Goal: Task Accomplishment & Management: Manage account settings

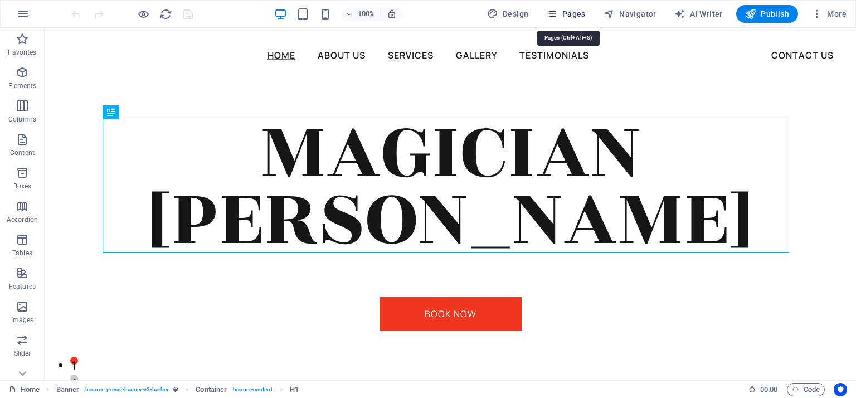
click at [573, 14] on span "Pages" at bounding box center [565, 13] width 39 height 11
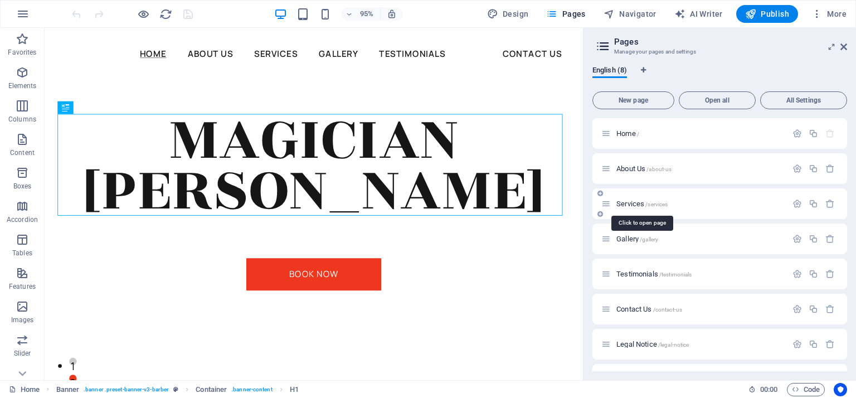
click at [631, 204] on span "Services /services" at bounding box center [642, 204] width 51 height 8
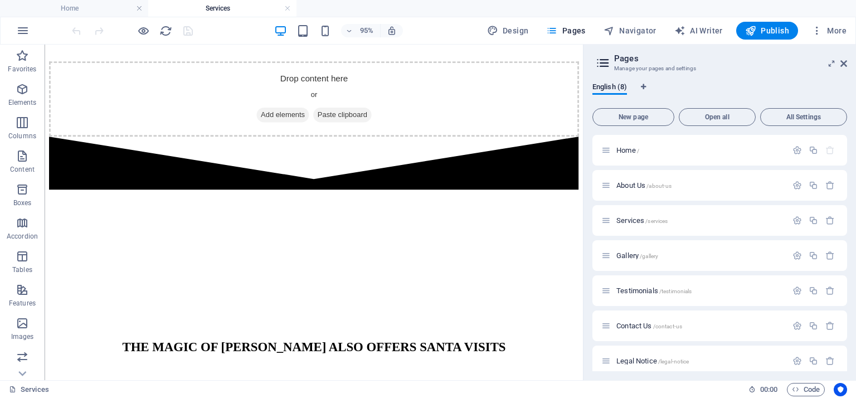
scroll to position [2563, 0]
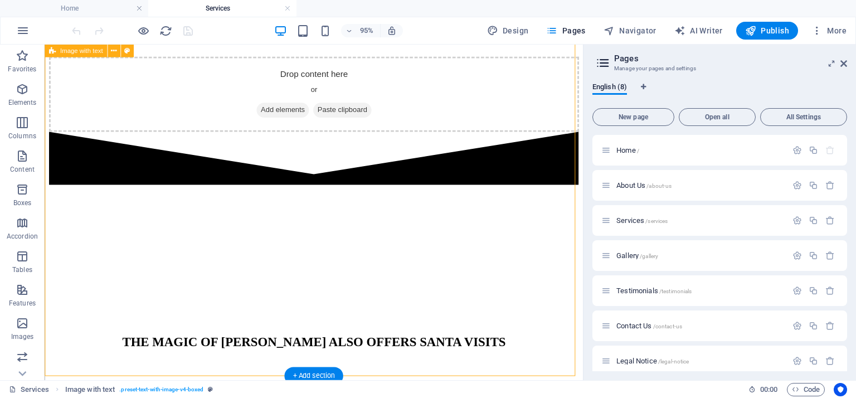
drag, startPoint x: 597, startPoint y: 306, endPoint x: 600, endPoint y: 322, distance: 16.5
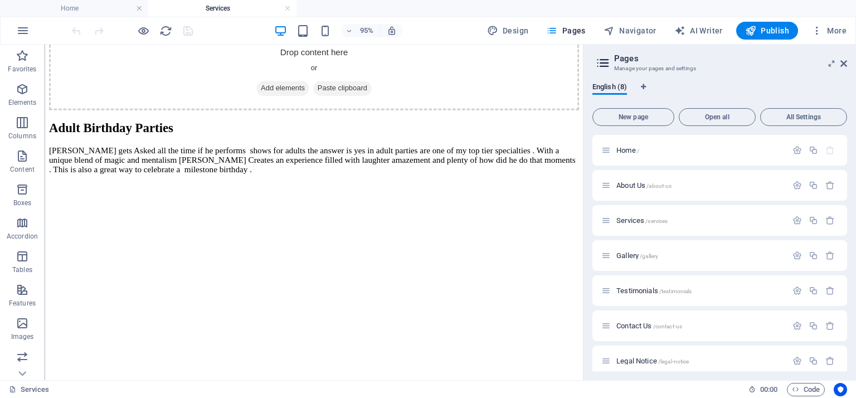
scroll to position [1610, 0]
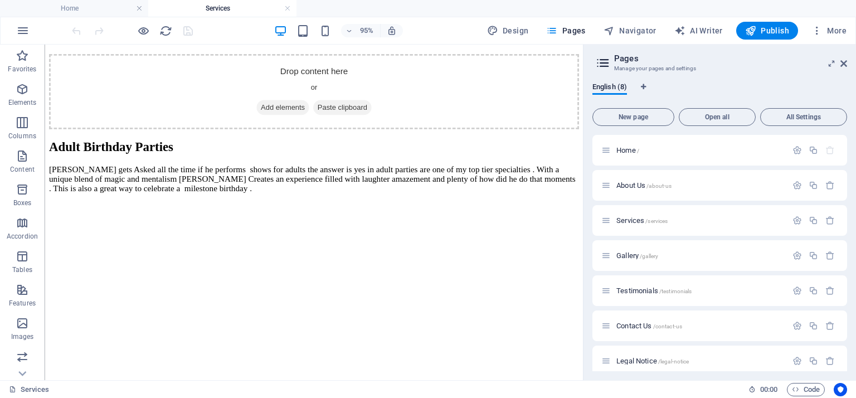
drag, startPoint x: 627, startPoint y: 351, endPoint x: 607, endPoint y: 221, distance: 131.5
click at [642, 323] on span "Contact Us /contact-us" at bounding box center [650, 326] width 66 height 8
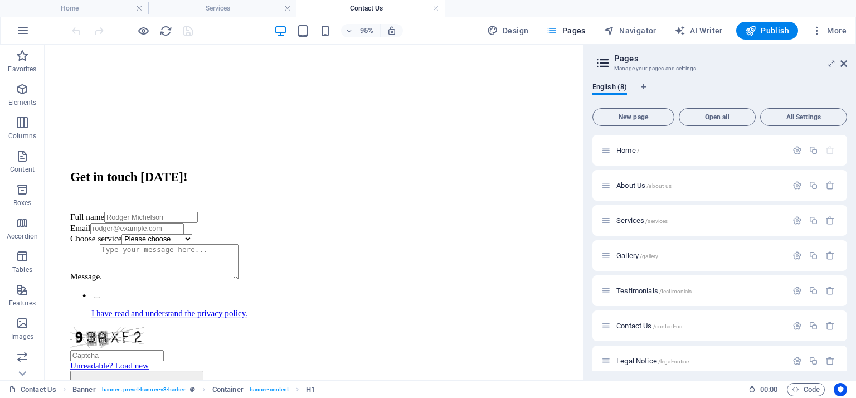
scroll to position [472, 0]
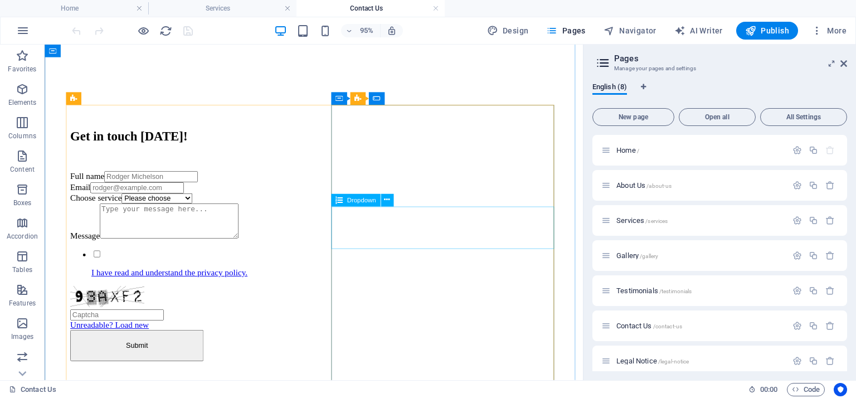
click at [467, 212] on div "Choose service Please choose Haircut Traditional shave Hot towel shave Face wax…" at bounding box center [327, 206] width 513 height 11
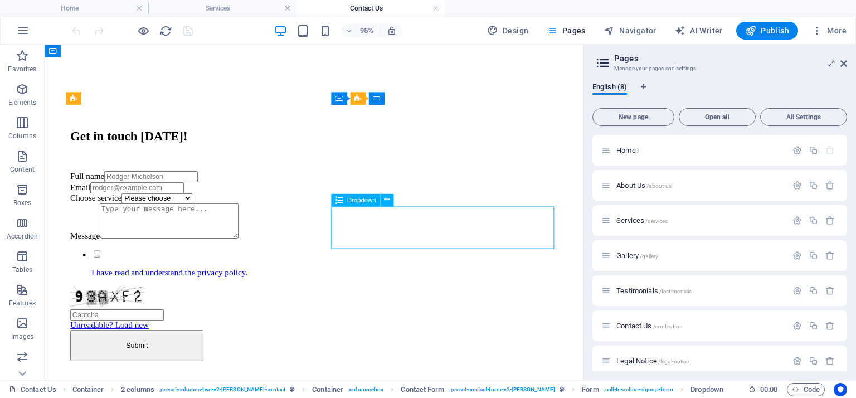
click at [467, 212] on div "Choose service Please choose Haircut Traditional shave Hot towel shave Face wax…" at bounding box center [327, 206] width 513 height 11
click at [389, 199] on icon at bounding box center [387, 200] width 6 height 11
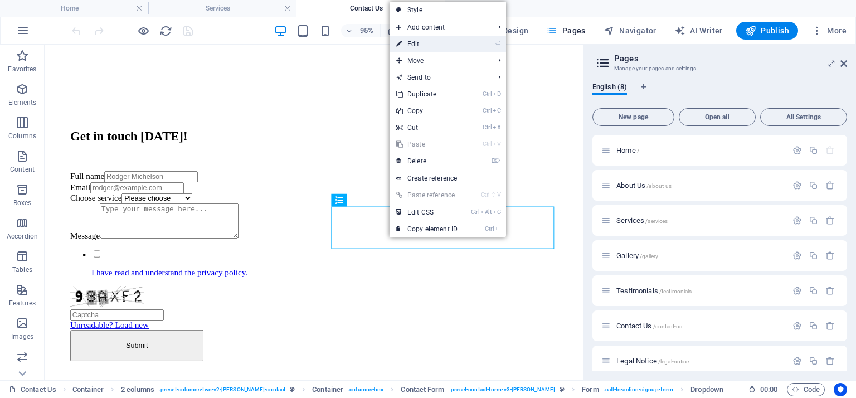
click at [440, 38] on link "⏎ Edit" at bounding box center [427, 44] width 75 height 17
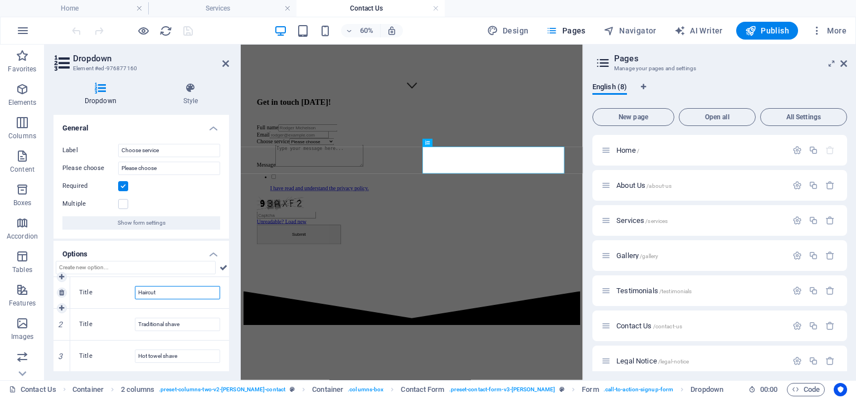
click at [178, 291] on input "Haircut" at bounding box center [177, 292] width 85 height 13
type input "Birthday Parties"
click at [187, 321] on input "Traditional shave" at bounding box center [177, 324] width 85 height 13
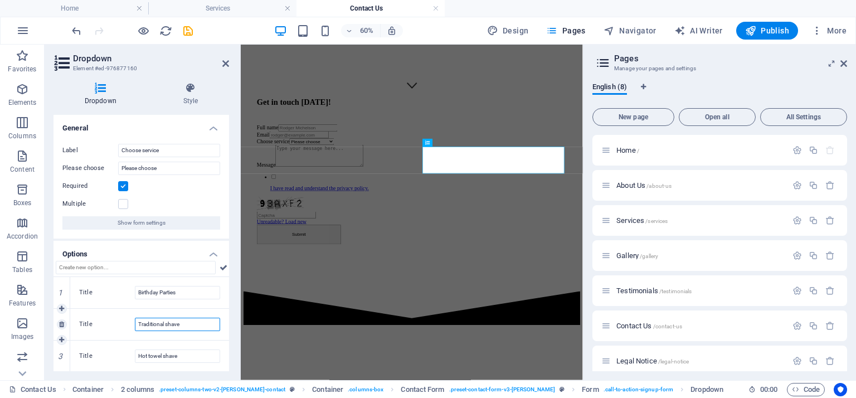
click at [187, 321] on input "Traditional shave" at bounding box center [177, 324] width 85 height 13
type input "Corporate"
click at [186, 352] on input "Hot towel shave" at bounding box center [177, 356] width 85 height 13
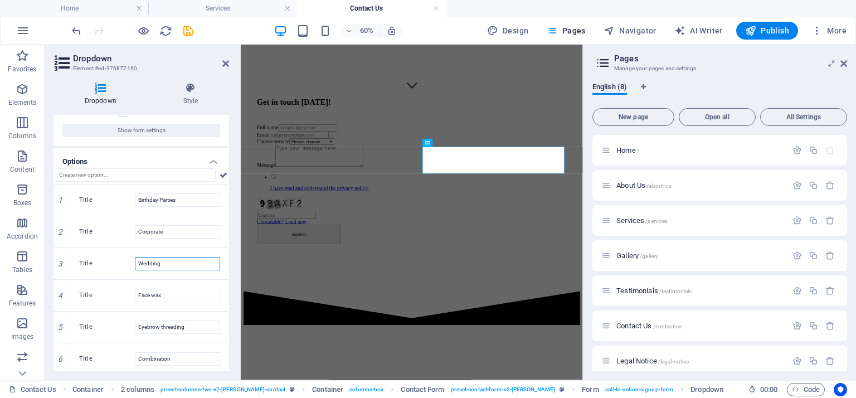
scroll to position [107, 0]
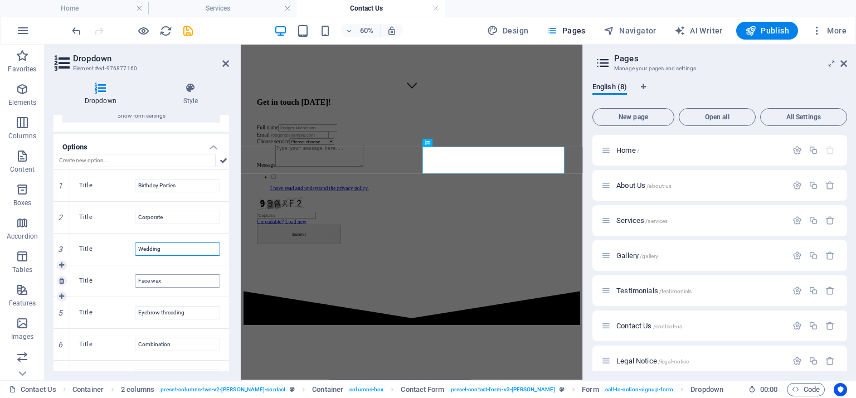
type input "Wedding"
click at [181, 281] on input "Face wax" at bounding box center [177, 280] width 85 height 13
type input "F"
click at [181, 283] on input "Title" at bounding box center [177, 280] width 85 height 13
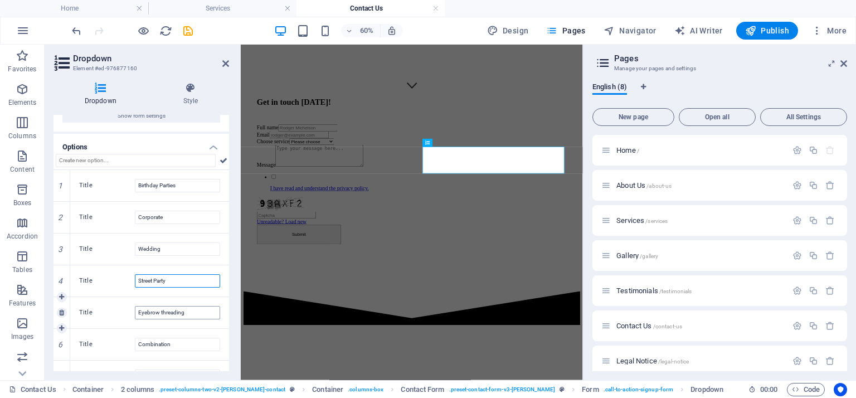
type input "Street Party"
click at [188, 308] on input "Eyebrow threading" at bounding box center [177, 312] width 85 height 13
type input "Events"
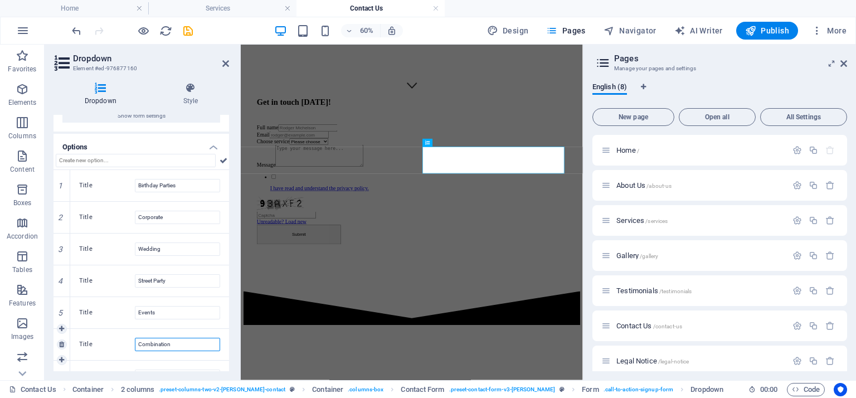
click at [175, 345] on input "Combination" at bounding box center [177, 344] width 85 height 13
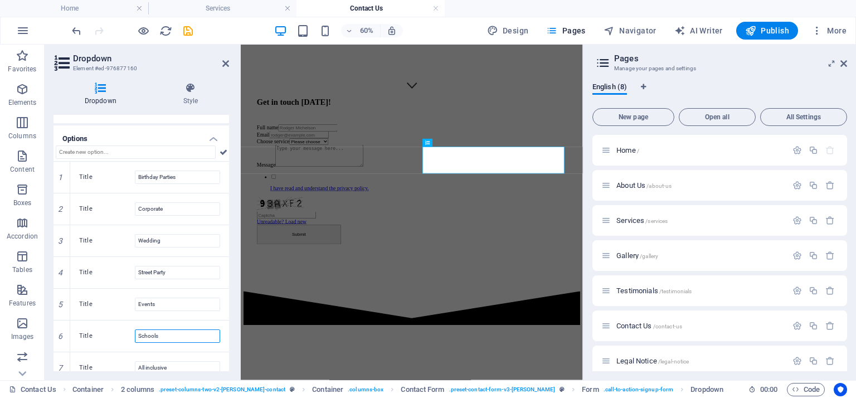
scroll to position [127, 0]
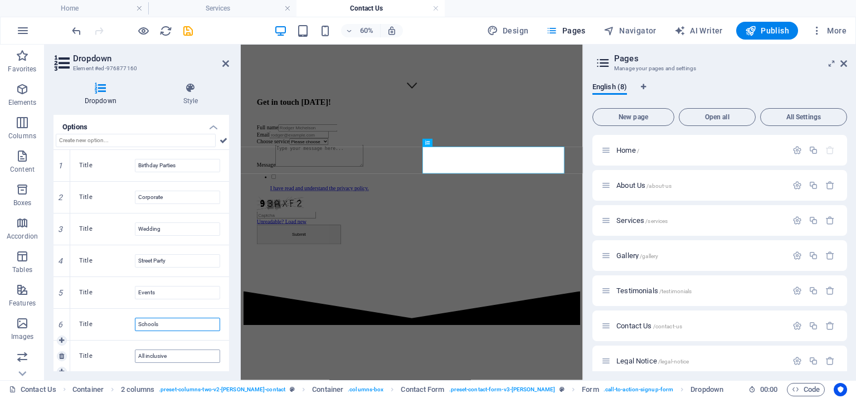
type input "Schools"
click at [190, 353] on input "All inclusive" at bounding box center [177, 356] width 85 height 13
type input "A"
type input "Fundraiser"
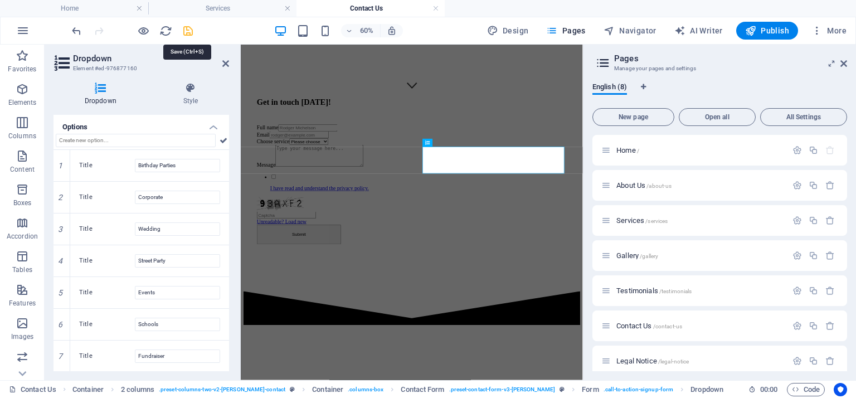
click at [192, 30] on icon "save" at bounding box center [188, 31] width 13 height 13
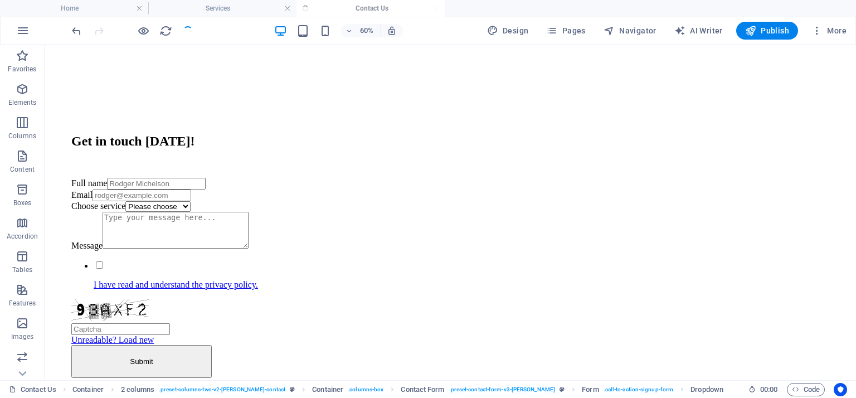
checkbox input "false"
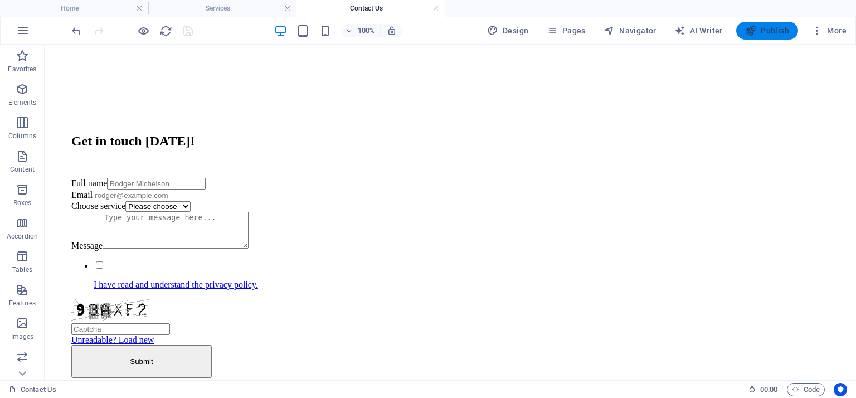
click at [760, 34] on span "Publish" at bounding box center [767, 30] width 44 height 11
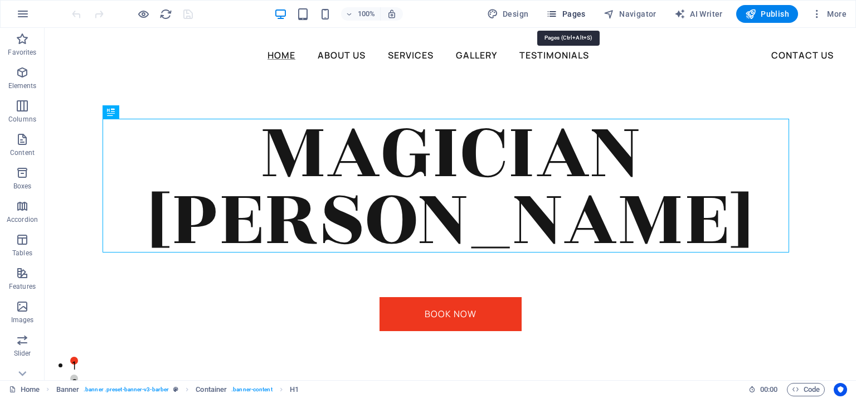
click at [579, 12] on span "Pages" at bounding box center [565, 13] width 39 height 11
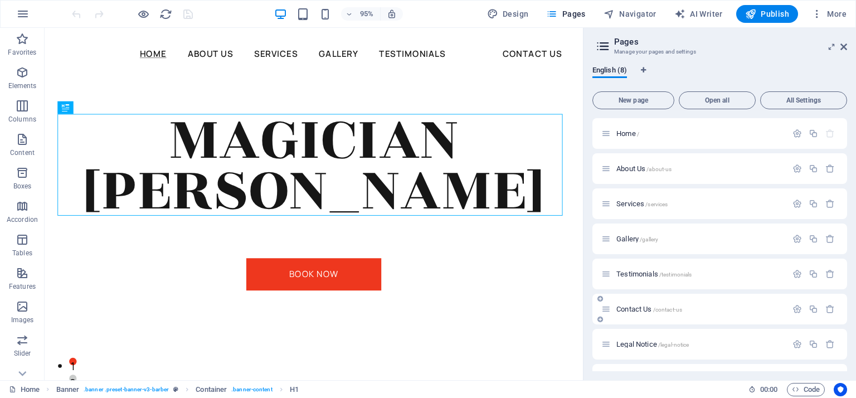
click at [662, 303] on div "Contact Us /contact-us" at bounding box center [695, 309] width 186 height 13
click at [656, 311] on span "/contact-us" at bounding box center [668, 310] width 30 height 6
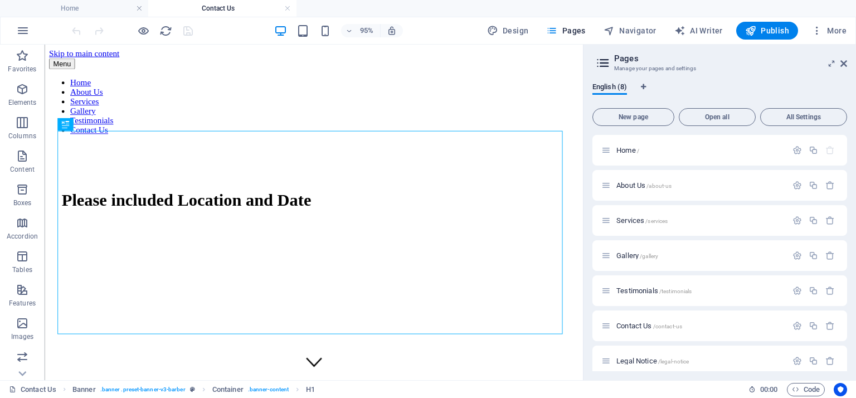
click at [852, 256] on div "English (8) New page Open all All Settings Home / About Us /about-us Services /…" at bounding box center [720, 227] width 273 height 307
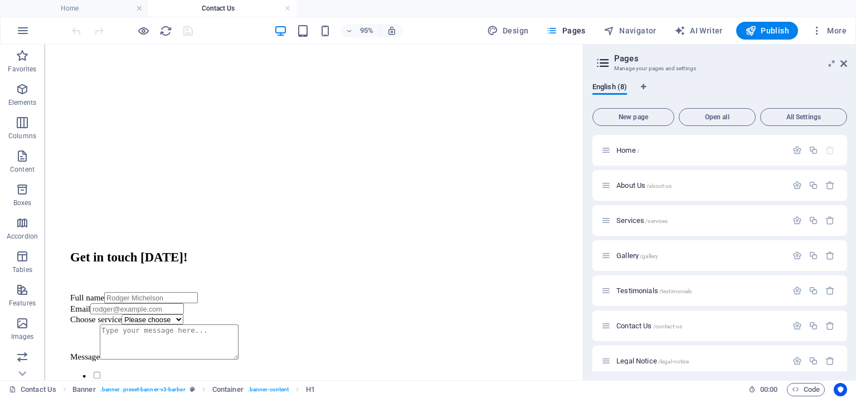
scroll to position [518, 0]
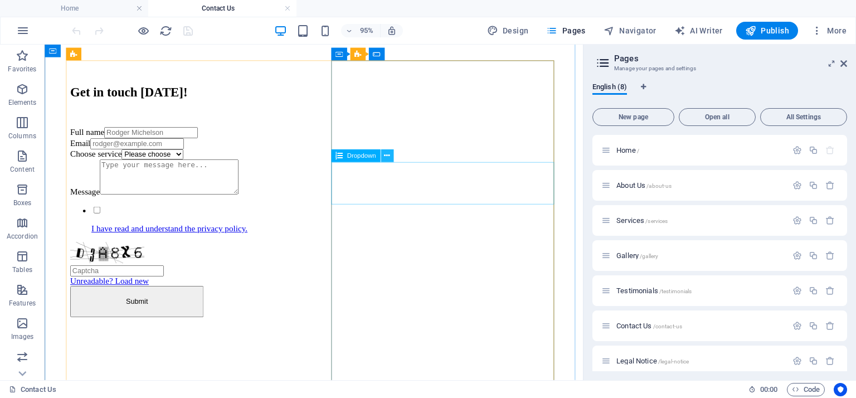
click at [387, 155] on icon at bounding box center [387, 156] width 6 height 11
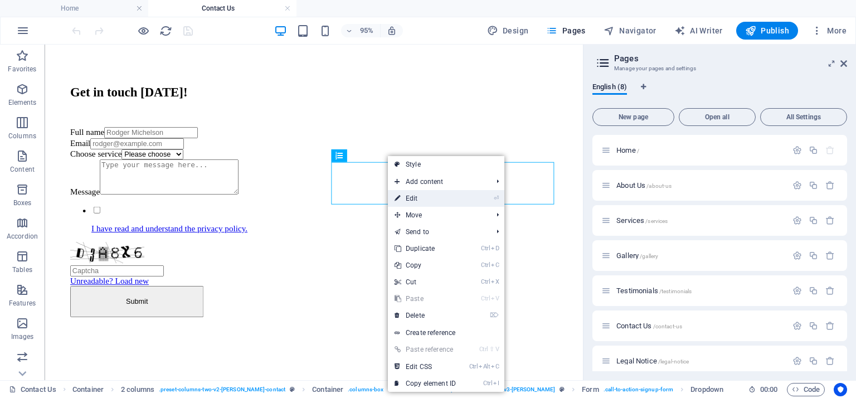
click at [416, 199] on link "⏎ Edit" at bounding box center [425, 198] width 75 height 17
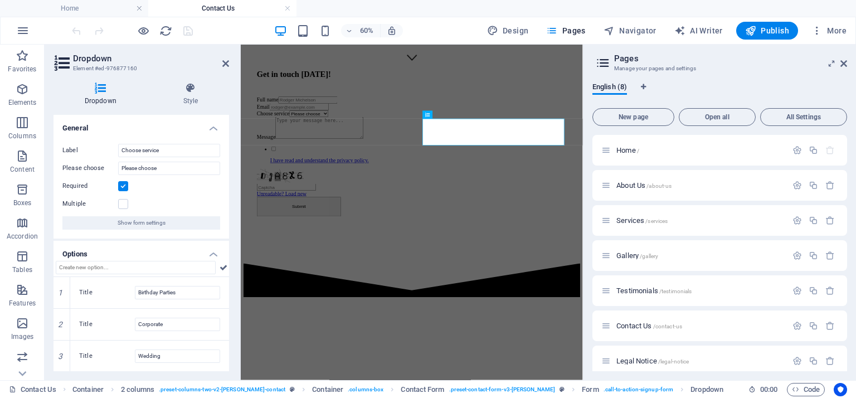
click at [226, 155] on div "Label Choose service Please choose Please choose Required Multiple Show form se…" at bounding box center [142, 187] width 176 height 104
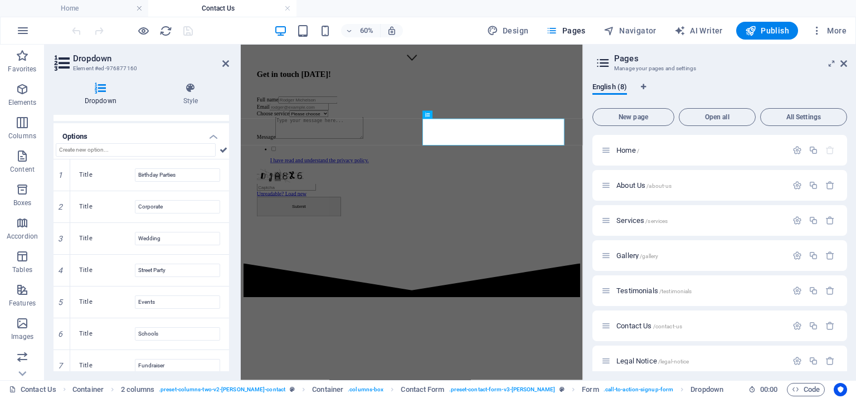
scroll to position [127, 0]
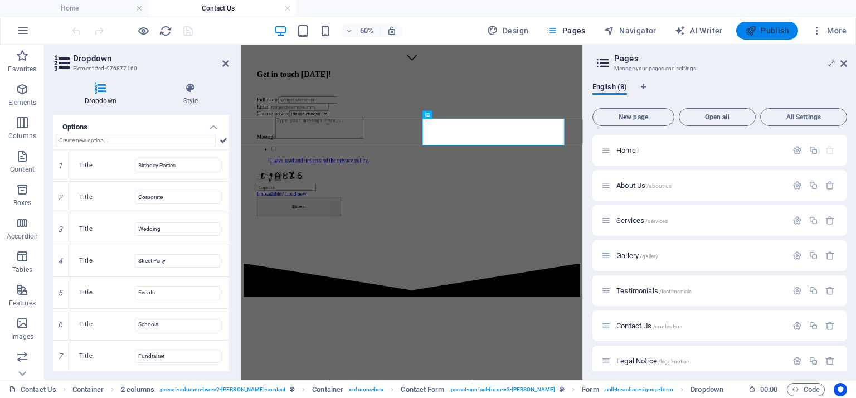
click at [755, 30] on icon "button" at bounding box center [750, 30] width 11 height 11
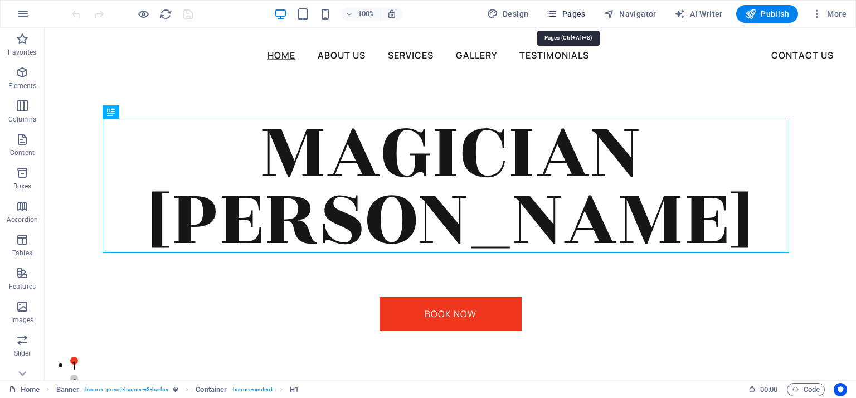
click at [571, 10] on span "Pages" at bounding box center [565, 13] width 39 height 11
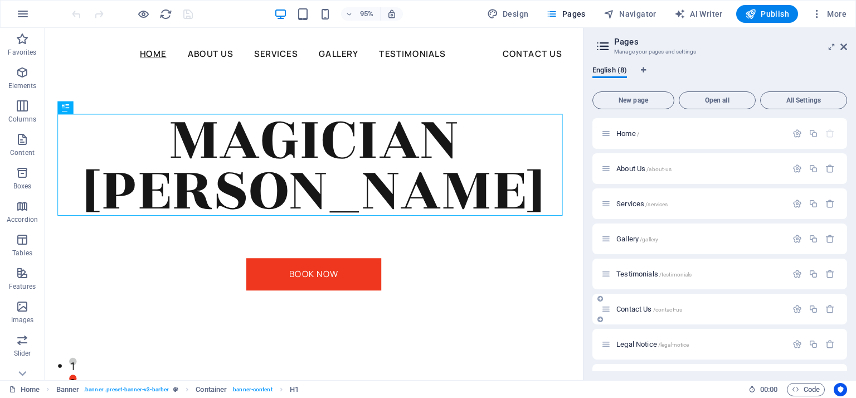
click at [638, 304] on div "Contact Us /contact-us" at bounding box center [695, 309] width 186 height 13
click at [636, 309] on span "Contact Us /contact-us" at bounding box center [650, 309] width 66 height 8
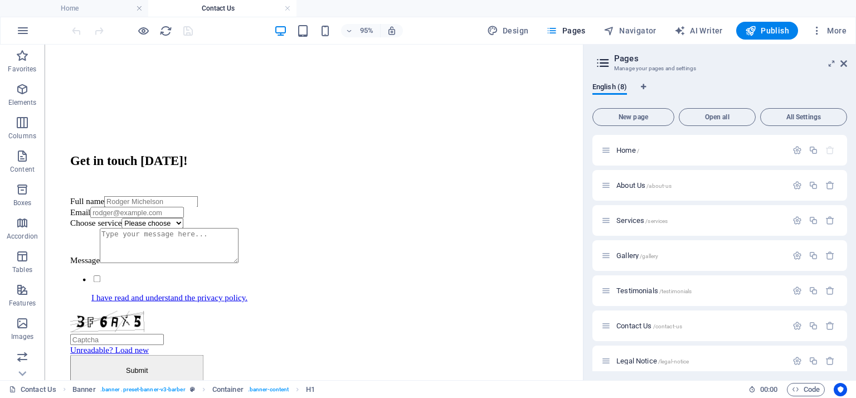
scroll to position [447, 0]
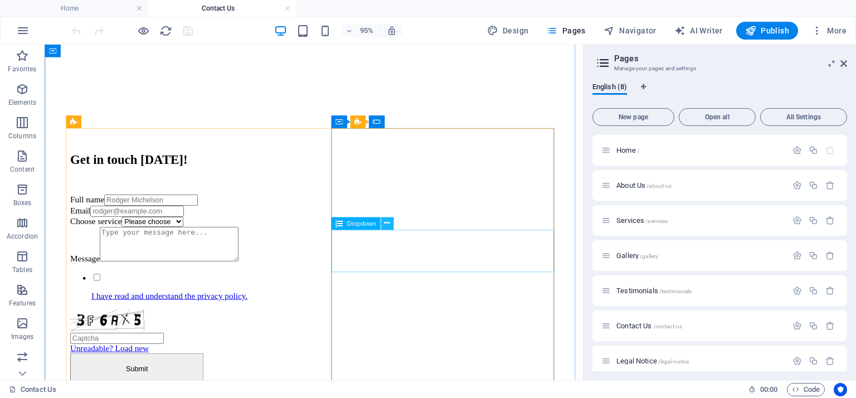
click at [390, 224] on button at bounding box center [387, 223] width 13 height 13
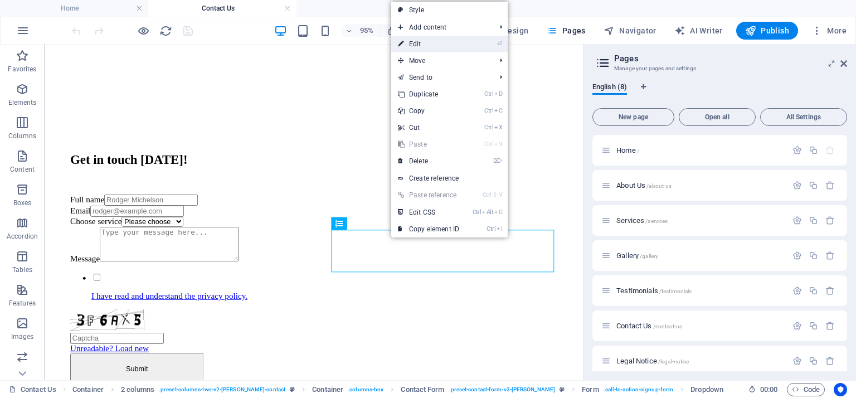
click at [433, 45] on link "⏎ Edit" at bounding box center [428, 44] width 75 height 17
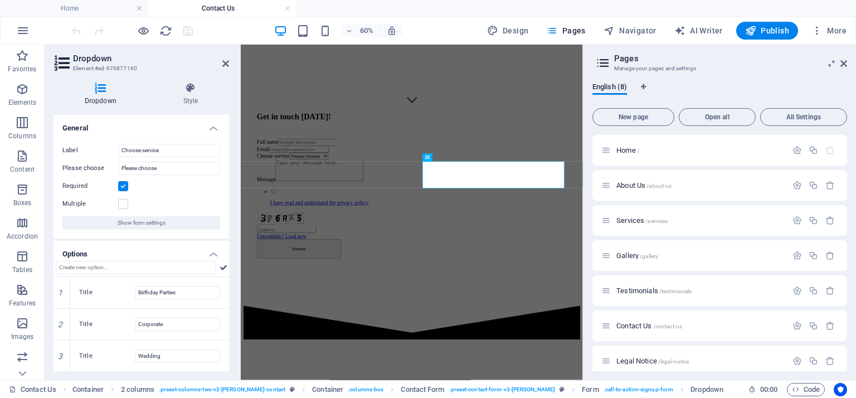
drag, startPoint x: 229, startPoint y: 217, endPoint x: 229, endPoint y: 234, distance: 16.2
click at [229, 234] on div "Dropdown Style General Label Choose service Please choose Please choose Require…" at bounding box center [141, 227] width 193 height 307
drag, startPoint x: 226, startPoint y: 234, endPoint x: 227, endPoint y: 280, distance: 46.9
click at [227, 280] on div "General Label Choose service Please choose Please choose Required Multiple Show…" at bounding box center [142, 243] width 176 height 256
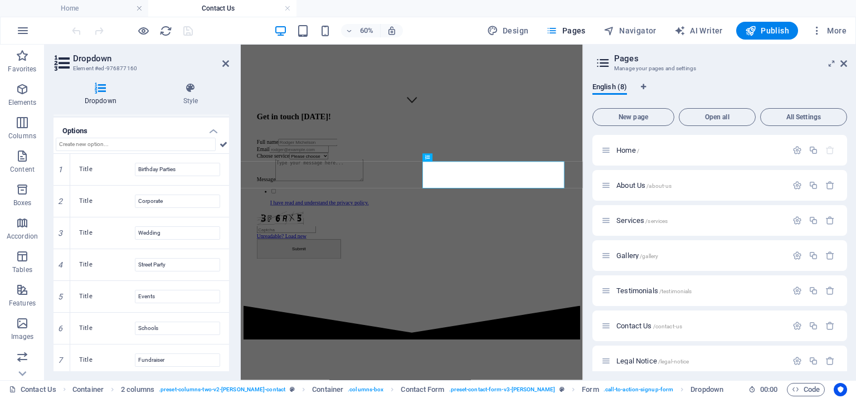
scroll to position [127, 0]
click at [766, 30] on span "Publish" at bounding box center [767, 30] width 44 height 11
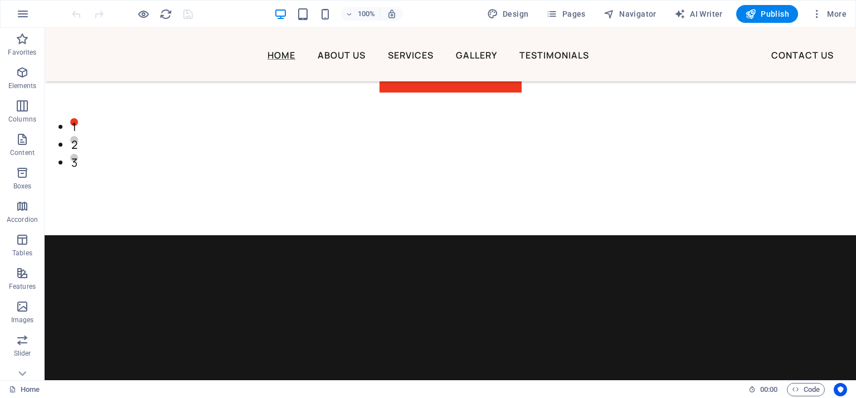
scroll to position [229, 0]
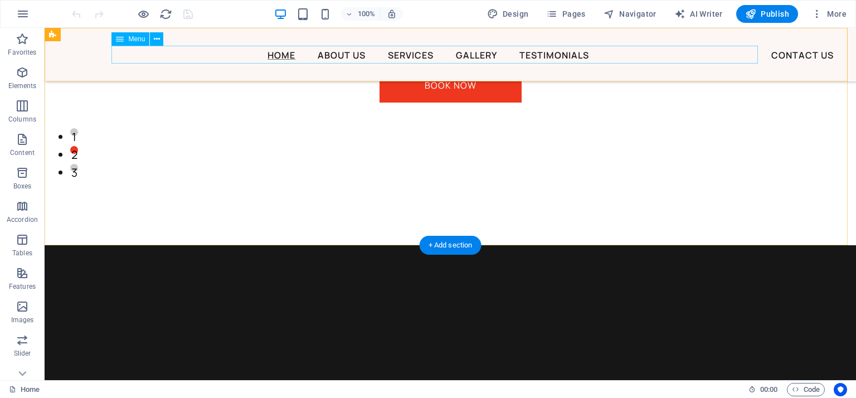
click at [414, 56] on nav "Home About Us Services Gallery Testimonials Contact Us" at bounding box center [439, 55] width 647 height 18
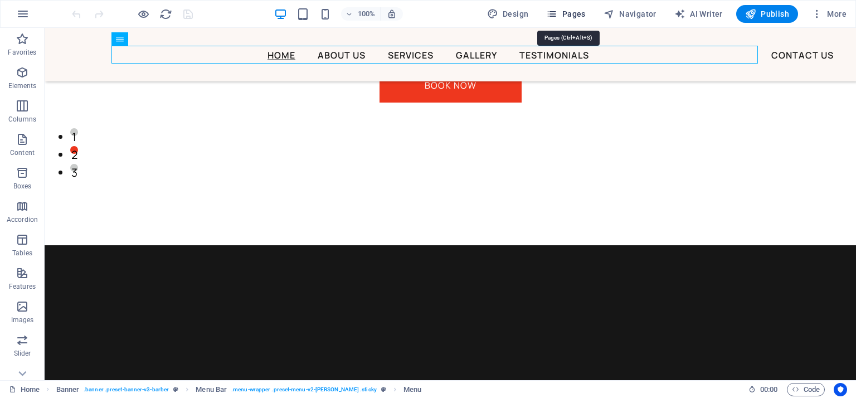
click at [579, 14] on span "Pages" at bounding box center [565, 13] width 39 height 11
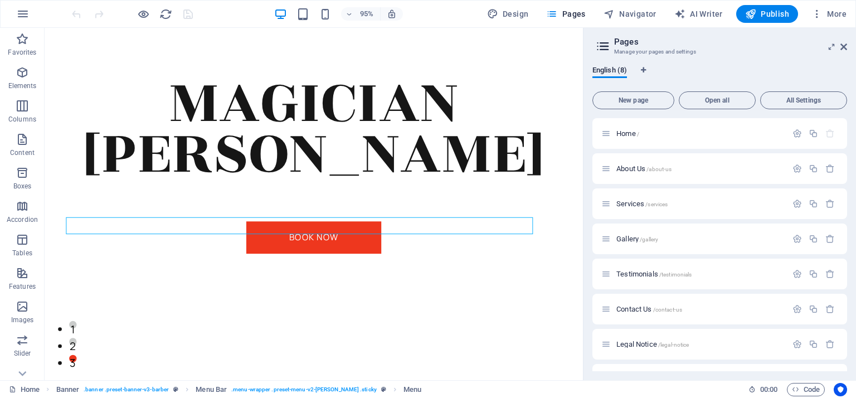
scroll to position [0, 0]
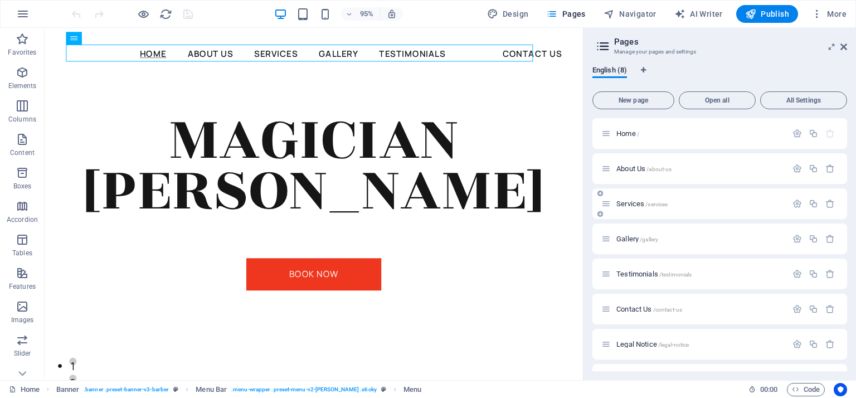
click at [627, 202] on span "Services /services" at bounding box center [642, 204] width 51 height 8
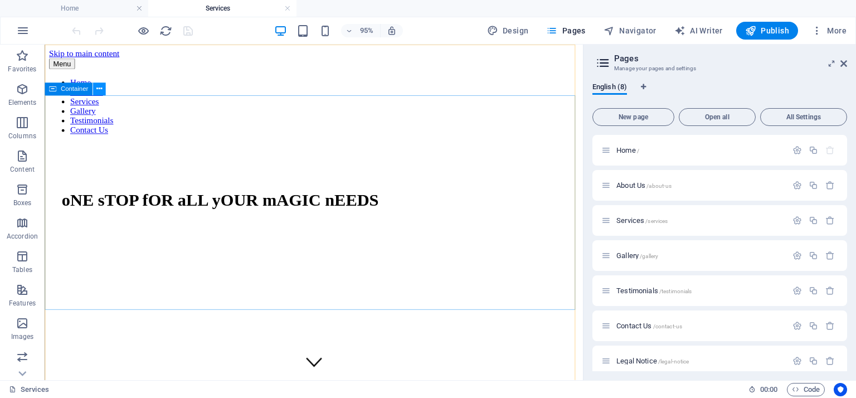
click at [97, 95] on button at bounding box center [99, 89] width 13 height 13
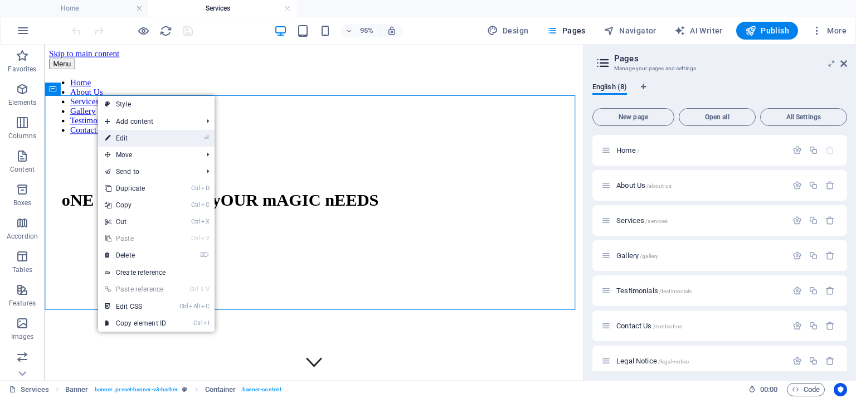
click at [116, 139] on link "⏎ Edit" at bounding box center [135, 138] width 75 height 17
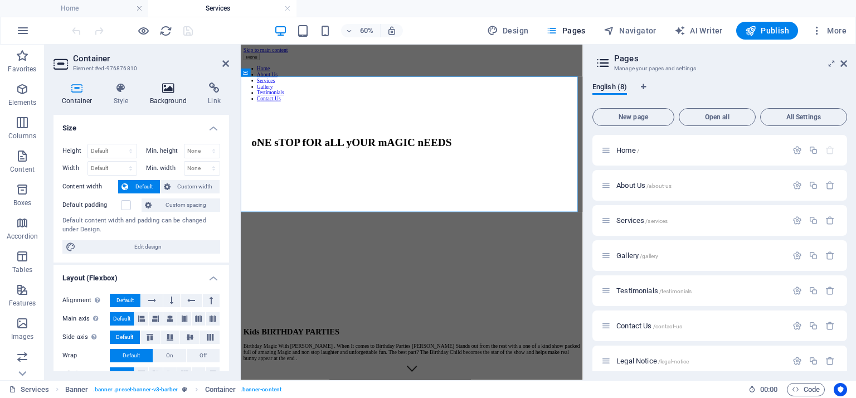
click at [172, 89] on icon at bounding box center [169, 88] width 54 height 11
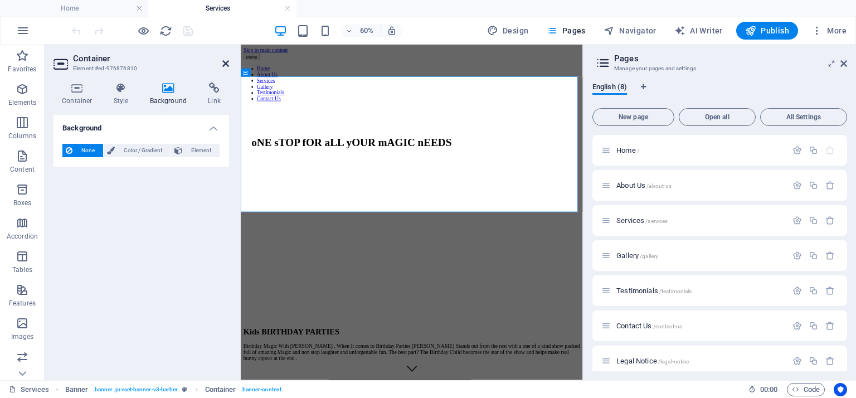
click at [227, 65] on icon at bounding box center [225, 63] width 7 height 9
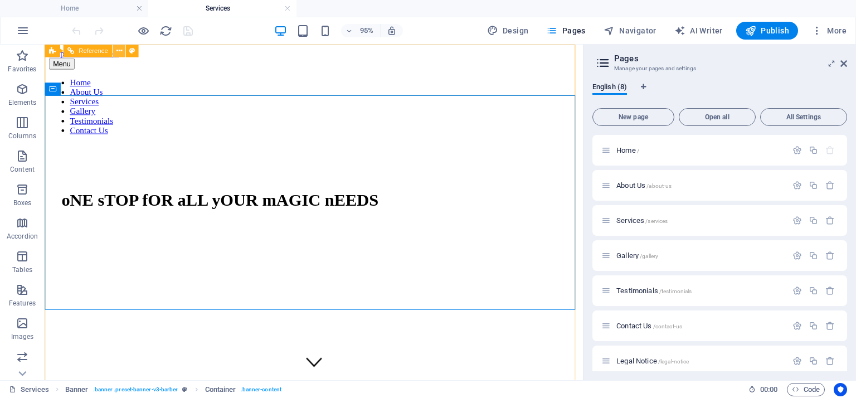
click at [118, 51] on icon at bounding box center [119, 50] width 6 height 11
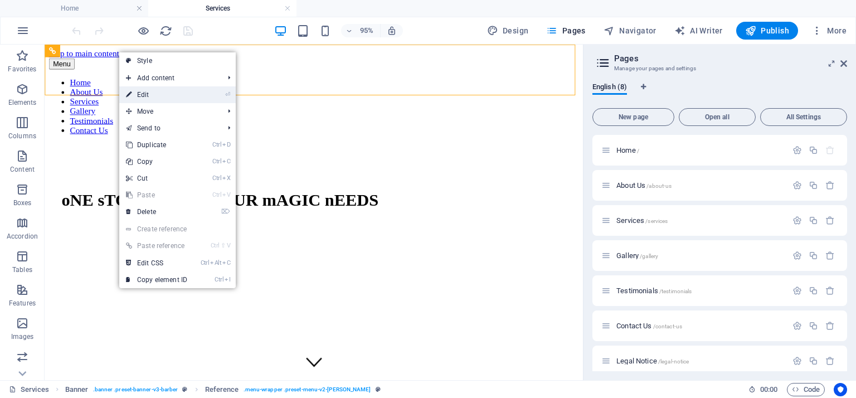
click at [143, 93] on link "⏎ Edit" at bounding box center [156, 94] width 75 height 17
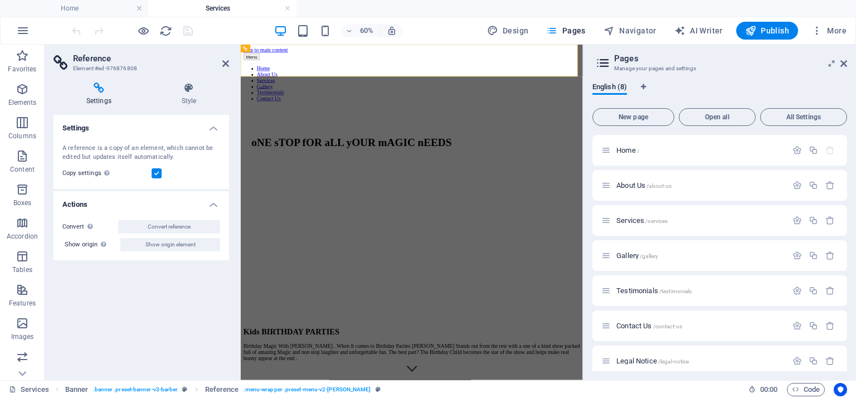
click at [228, 65] on icon at bounding box center [225, 63] width 7 height 9
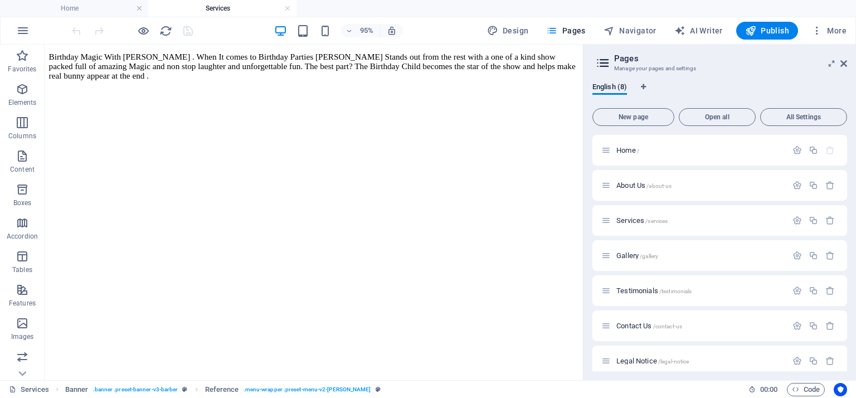
scroll to position [682, 0]
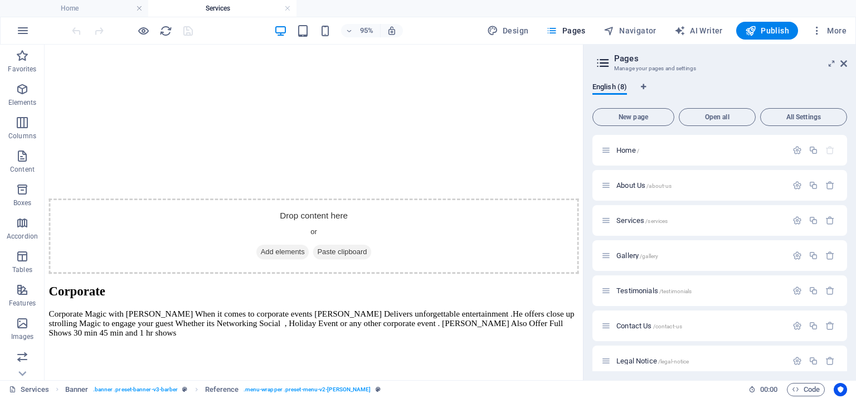
click at [847, 65] on aside "Pages Manage your pages and settings English (8) New page Open all All Settings…" at bounding box center [719, 213] width 273 height 336
click at [844, 65] on icon at bounding box center [844, 63] width 7 height 9
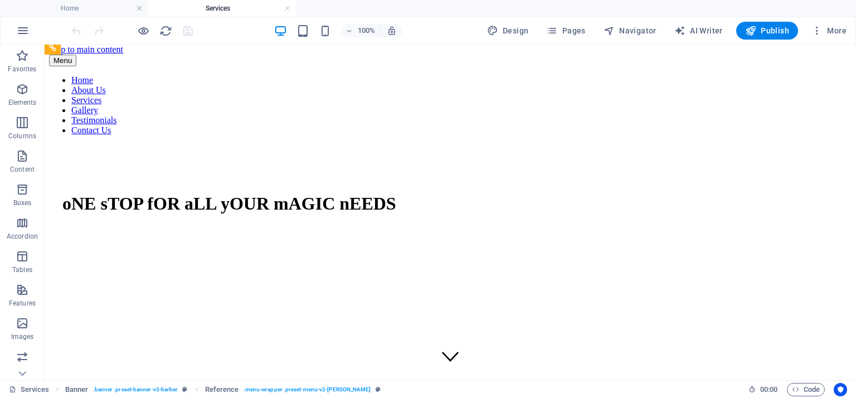
scroll to position [0, 0]
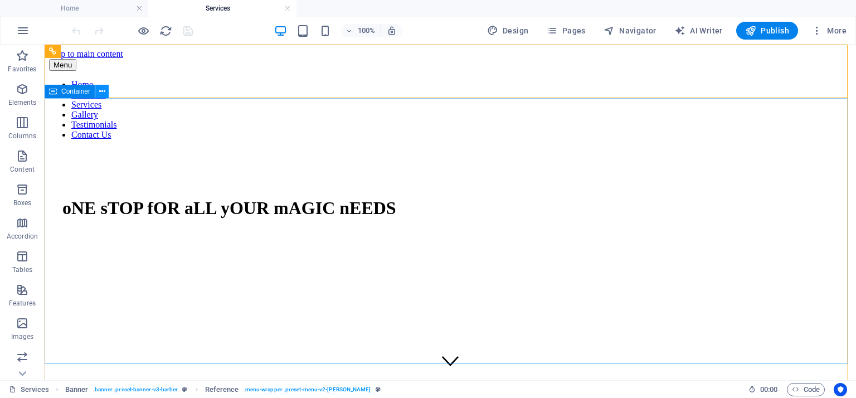
click at [102, 90] on icon at bounding box center [102, 92] width 6 height 12
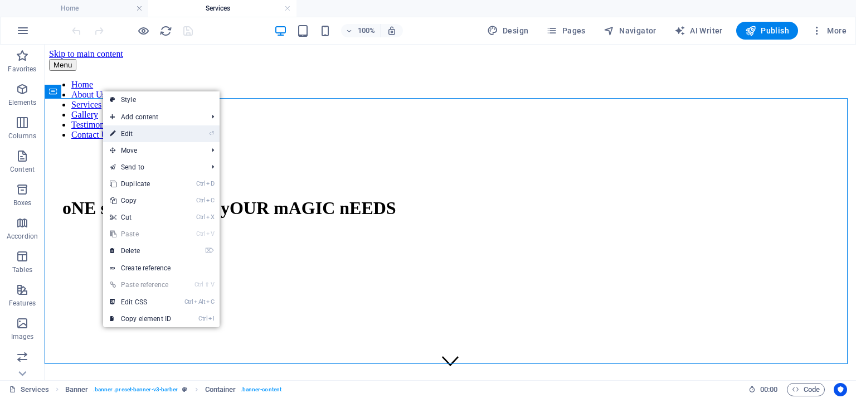
click at [118, 137] on link "⏎ Edit" at bounding box center [140, 133] width 75 height 17
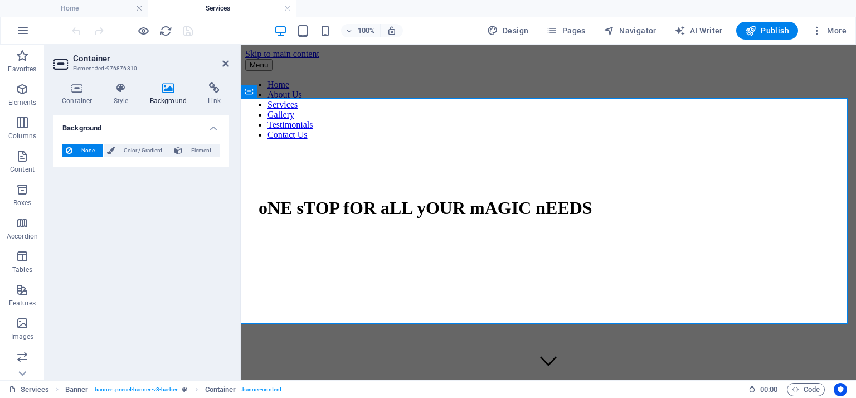
click at [174, 92] on icon at bounding box center [169, 88] width 54 height 11
click at [215, 129] on h4 "Background" at bounding box center [142, 125] width 176 height 20
click at [215, 129] on h4 "Background" at bounding box center [142, 128] width 176 height 27
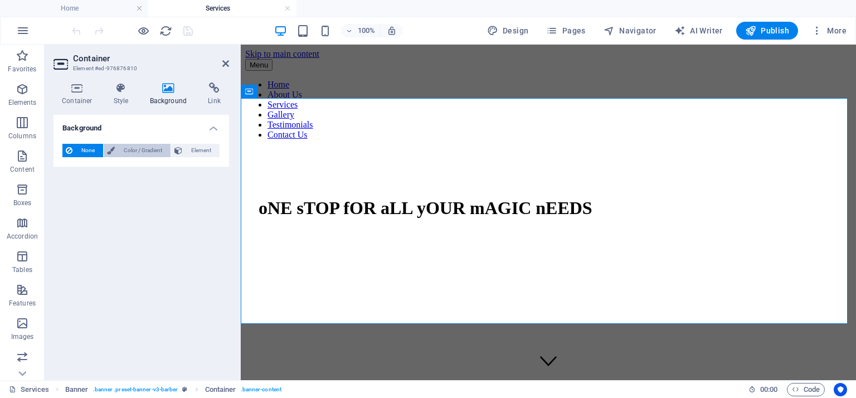
click at [132, 152] on span "Color / Gradient" at bounding box center [142, 150] width 49 height 13
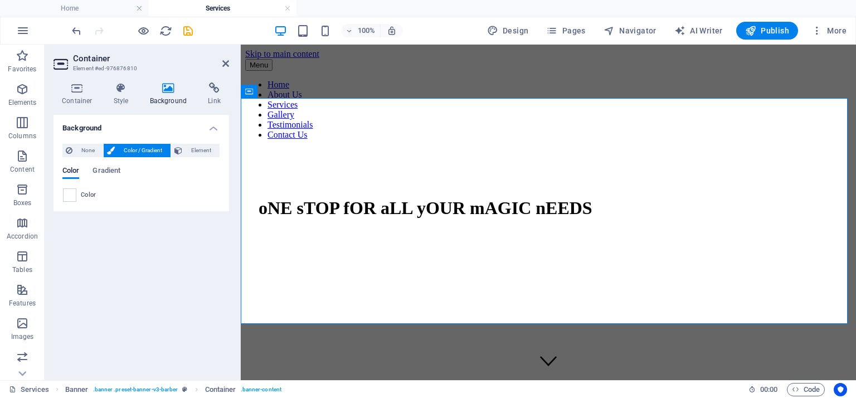
click at [132, 152] on span "Color / Gradient" at bounding box center [142, 150] width 49 height 13
click at [81, 97] on h4 "Container" at bounding box center [80, 94] width 52 height 23
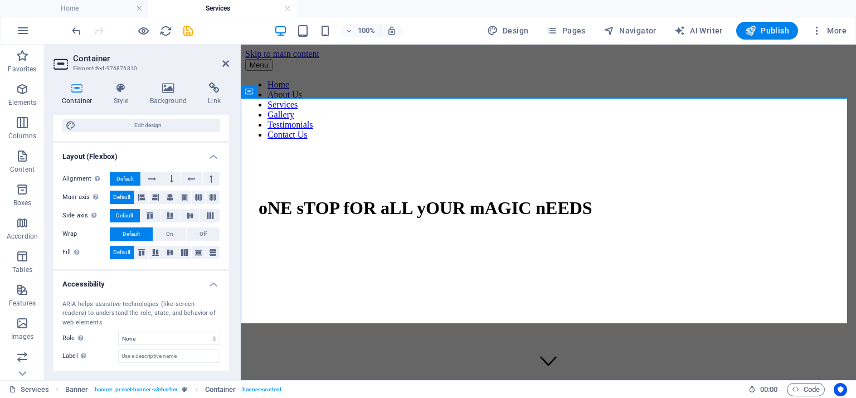
scroll to position [123, 0]
drag, startPoint x: 230, startPoint y: 212, endPoint x: 226, endPoint y: 322, distance: 109.9
click at [226, 322] on div "Container Style Background Link Size Height Default px rem % vh vw Min. height …" at bounding box center [141, 227] width 193 height 307
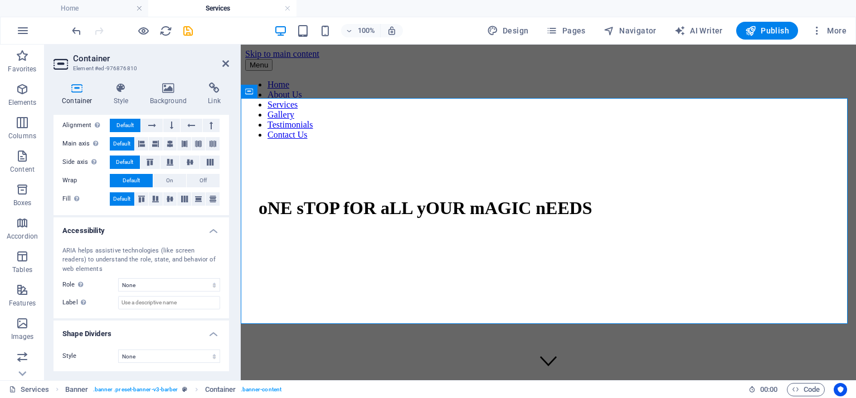
scroll to position [0, 0]
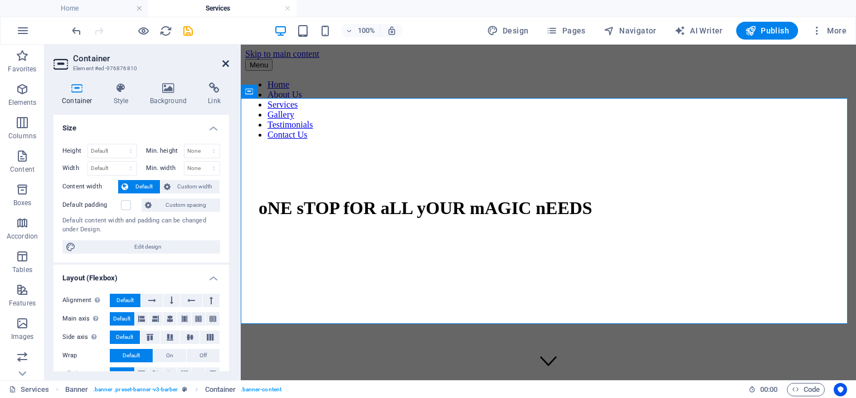
click at [229, 61] on icon at bounding box center [225, 63] width 7 height 9
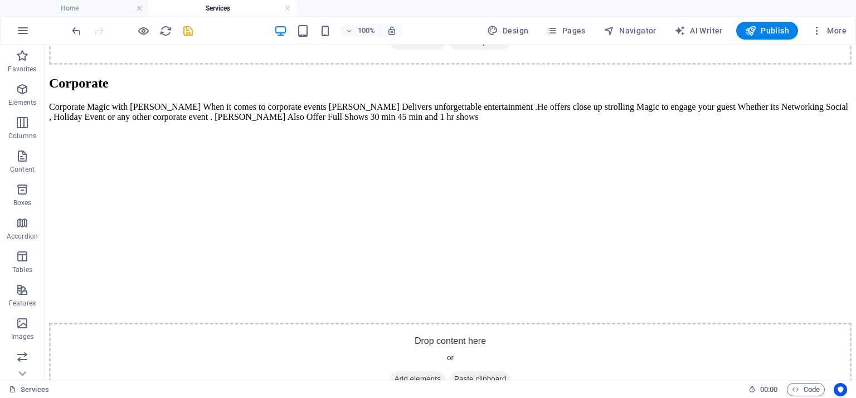
scroll to position [845, 0]
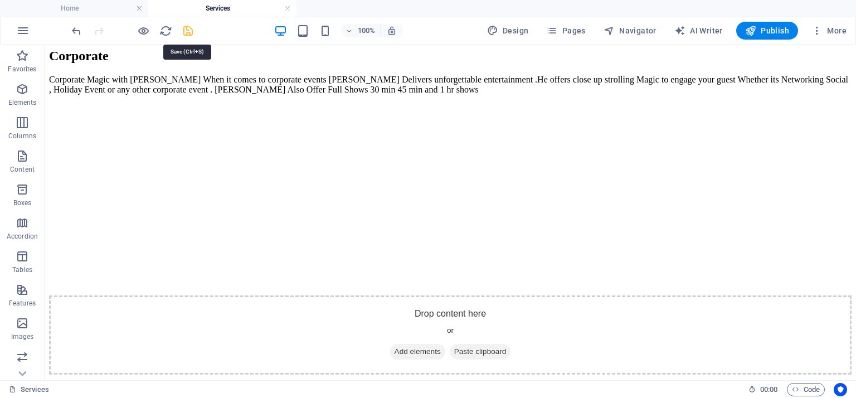
click at [185, 26] on icon "save" at bounding box center [188, 31] width 13 height 13
click at [765, 27] on span "Publish" at bounding box center [767, 30] width 44 height 11
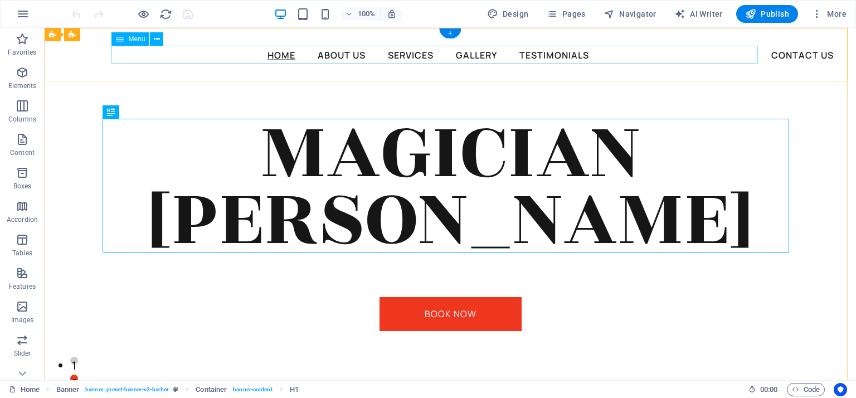
click at [753, 56] on nav "Home About Us Services Gallery Testimonials Contact Us" at bounding box center [439, 55] width 647 height 18
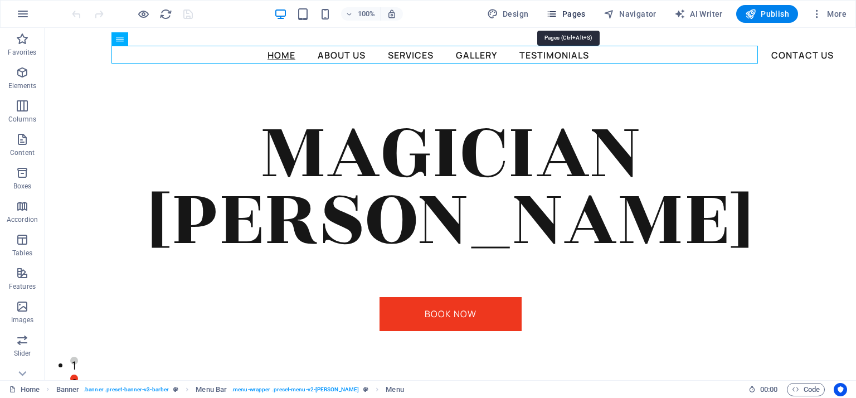
click at [581, 14] on span "Pages" at bounding box center [565, 13] width 39 height 11
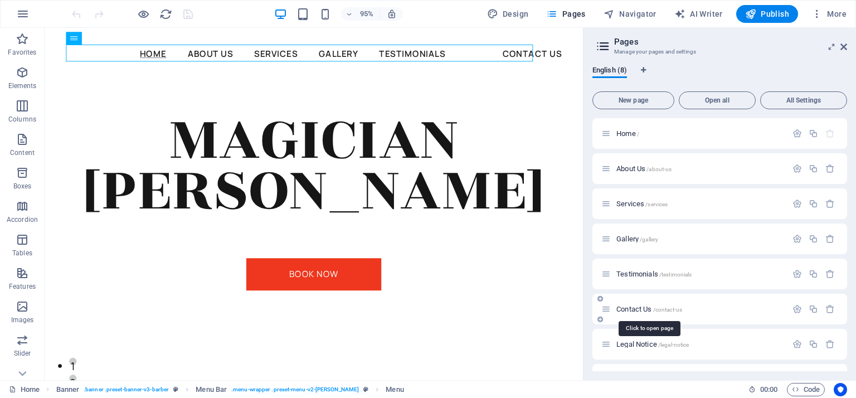
click at [635, 309] on span "Contact Us /contact-us" at bounding box center [650, 309] width 66 height 8
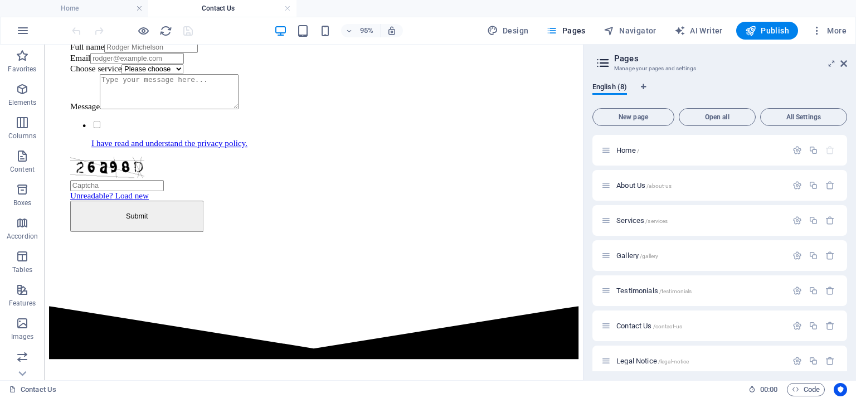
scroll to position [670, 0]
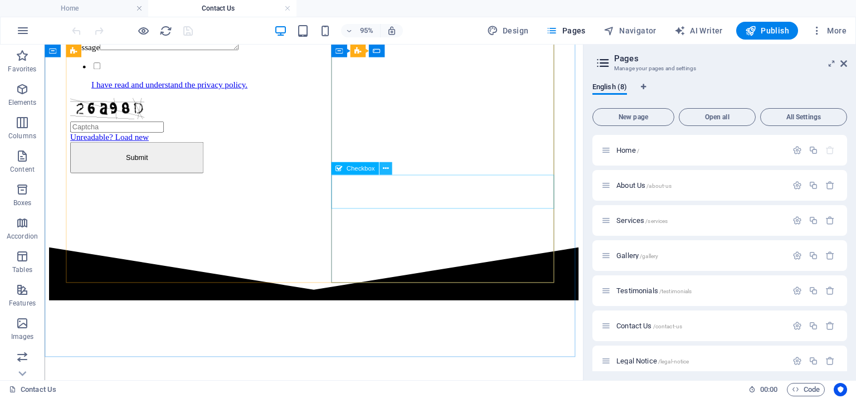
click at [385, 165] on icon at bounding box center [386, 168] width 6 height 11
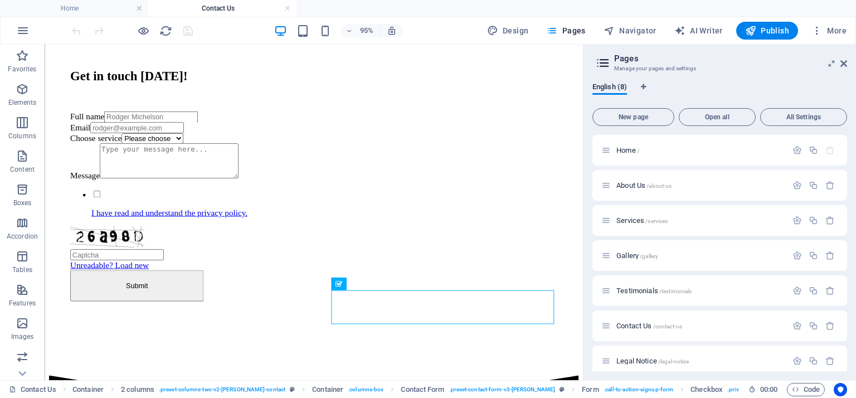
scroll to position [522, 0]
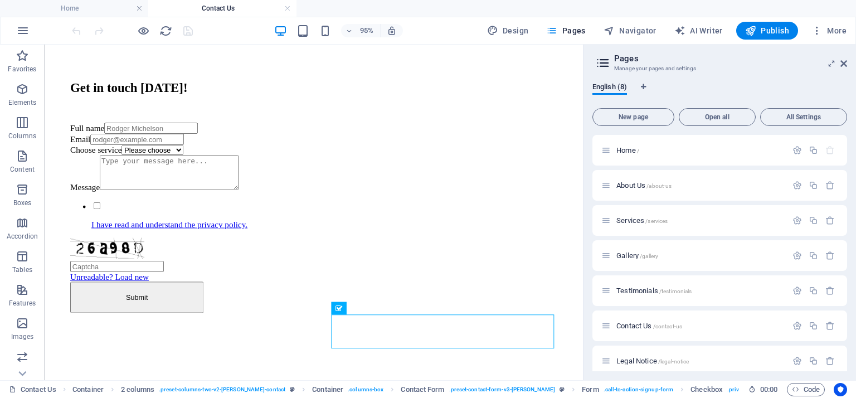
click at [584, 212] on div at bounding box center [585, 213] width 2 height 336
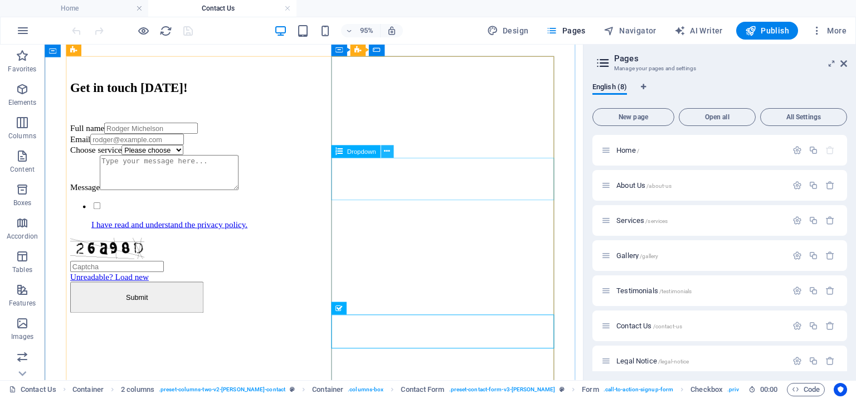
click at [386, 148] on icon at bounding box center [387, 151] width 6 height 11
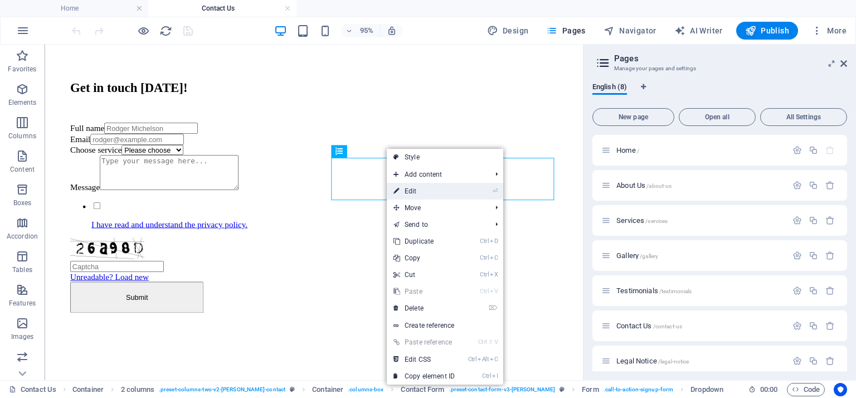
click at [413, 193] on link "⏎ Edit" at bounding box center [424, 191] width 75 height 17
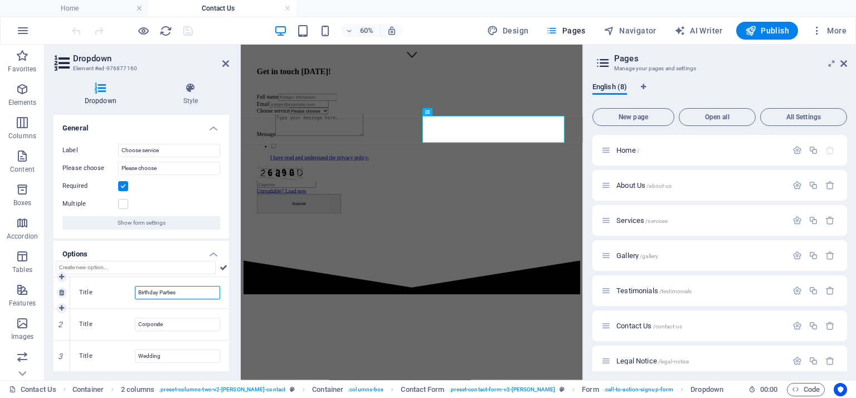
click at [200, 294] on input "Birthday Parties" at bounding box center [177, 292] width 85 height 13
type input "Birthday Parties"
click at [186, 28] on icon "save" at bounding box center [188, 31] width 13 height 13
checkbox input "false"
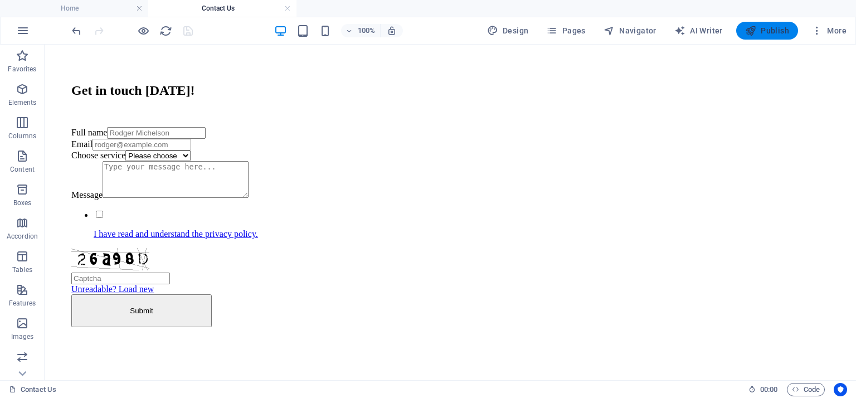
click at [771, 30] on span "Publish" at bounding box center [767, 30] width 44 height 11
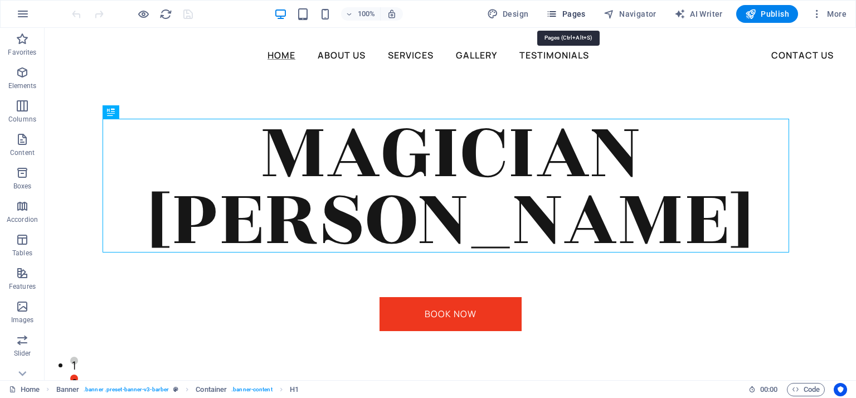
click at [568, 13] on span "Pages" at bounding box center [565, 13] width 39 height 11
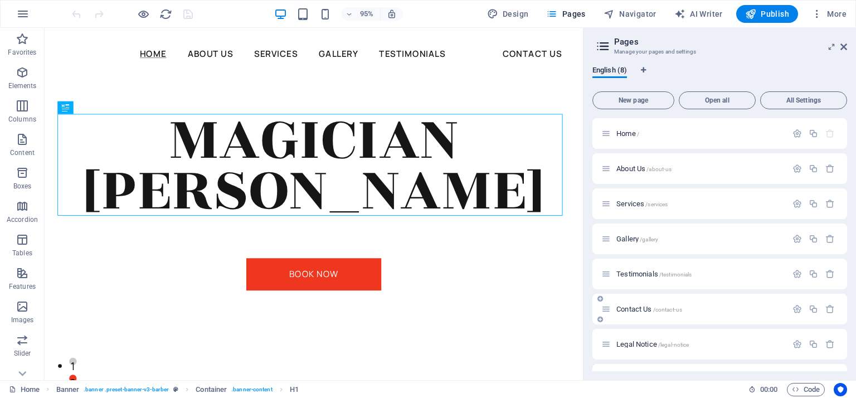
click at [687, 307] on p "Contact Us /contact-us" at bounding box center [700, 309] width 167 height 7
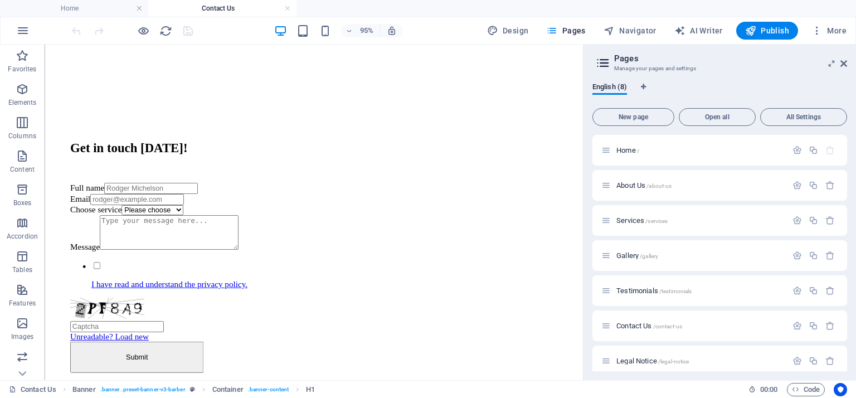
scroll to position [462, 0]
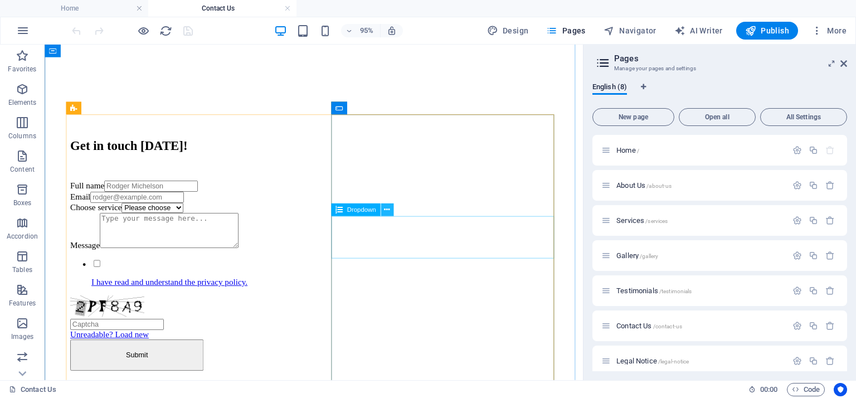
click at [387, 212] on icon at bounding box center [387, 209] width 6 height 11
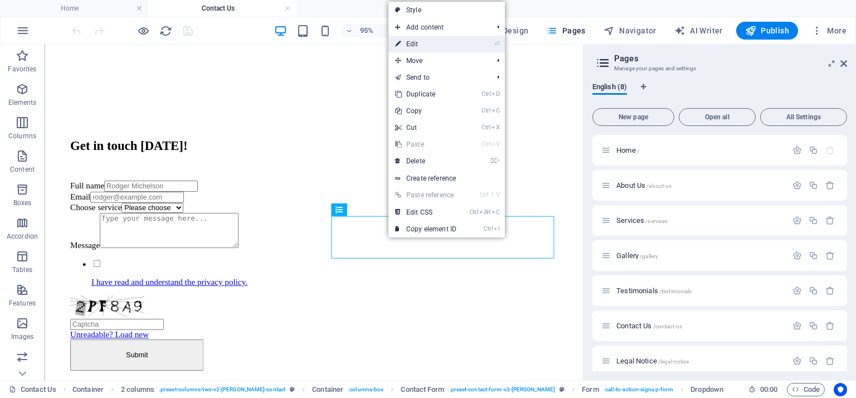
click at [437, 49] on link "⏎ Edit" at bounding box center [426, 44] width 75 height 17
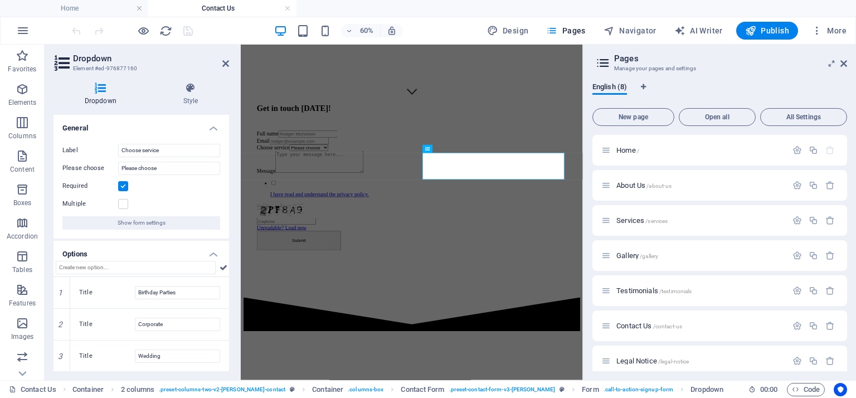
drag, startPoint x: 225, startPoint y: 162, endPoint x: 230, endPoint y: 186, distance: 23.9
click at [230, 186] on div "Dropdown Style General Label Choose service Please choose Please choose Require…" at bounding box center [141, 227] width 193 height 307
drag, startPoint x: 229, startPoint y: 186, endPoint x: 226, endPoint y: 208, distance: 22.5
click at [226, 208] on div "Dropdown Style General Label Choose service Please choose Please choose Require…" at bounding box center [141, 227] width 193 height 307
drag, startPoint x: 226, startPoint y: 208, endPoint x: 232, endPoint y: 253, distance: 44.9
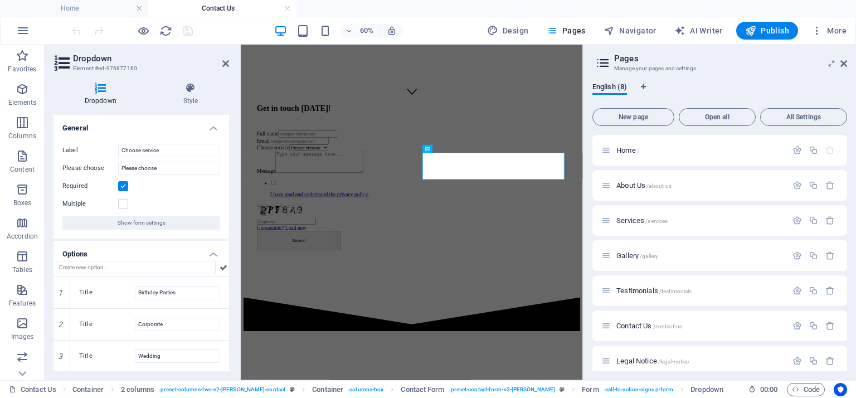
click at [232, 253] on div "Dropdown Style General Label Choose service Please choose Please choose Require…" at bounding box center [141, 227] width 193 height 307
drag, startPoint x: 226, startPoint y: 253, endPoint x: 223, endPoint y: 302, distance: 49.1
click at [223, 302] on li "Options 1 Title Birthday Parties 2 Title Corporate 3 Title Wedding 4 Title Stre…" at bounding box center [142, 370] width 176 height 258
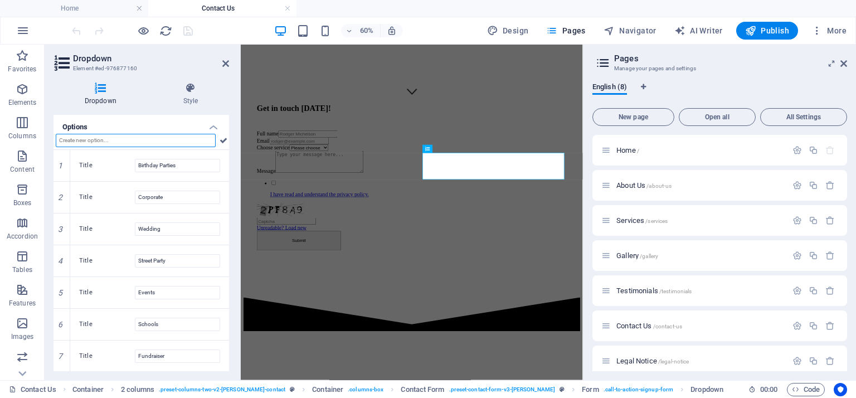
click at [148, 143] on input "text" at bounding box center [136, 140] width 160 height 13
paste input "bachelor and bachelorette party"
click at [62, 139] on input "bachelor and bachelorette party" at bounding box center [136, 140] width 160 height 13
click at [94, 137] on input "Bachelor and bachelorette party" at bounding box center [136, 140] width 160 height 13
click at [96, 138] on input "Bachelor and bachelorette party" at bounding box center [136, 140] width 160 height 13
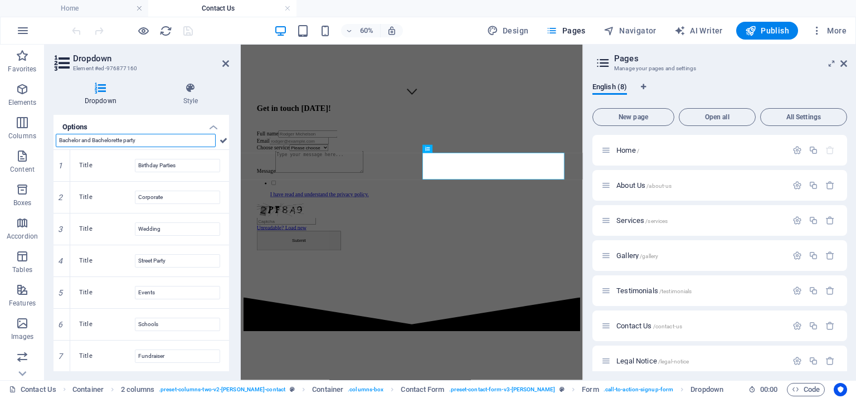
click at [152, 139] on input "Bachelor and Bachelorette party" at bounding box center [136, 140] width 160 height 13
type input "Bachelor and Bachelorette Party"
click at [156, 105] on div "Dropdown Style General Label Choose service Please choose Please choose Require…" at bounding box center [142, 227] width 176 height 289
click at [223, 139] on icon at bounding box center [224, 140] width 8 height 13
click at [188, 30] on icon "save" at bounding box center [188, 31] width 13 height 13
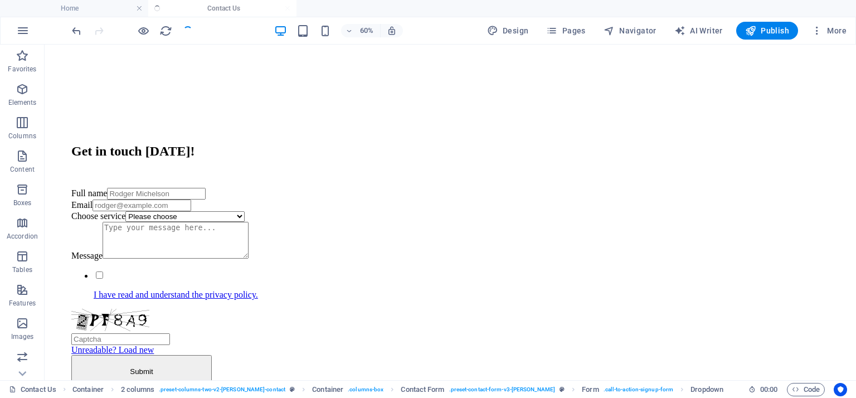
checkbox input "false"
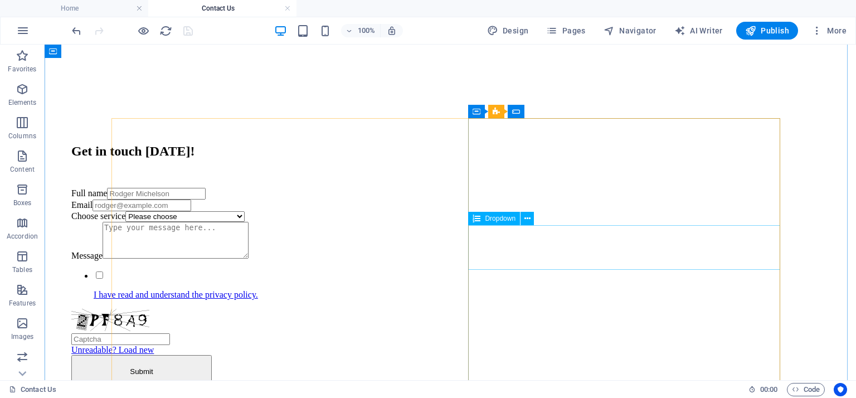
click at [542, 222] on div "Choose service Please choose Birthday Parties Corporate Wedding Street Party Ev…" at bounding box center [450, 216] width 758 height 11
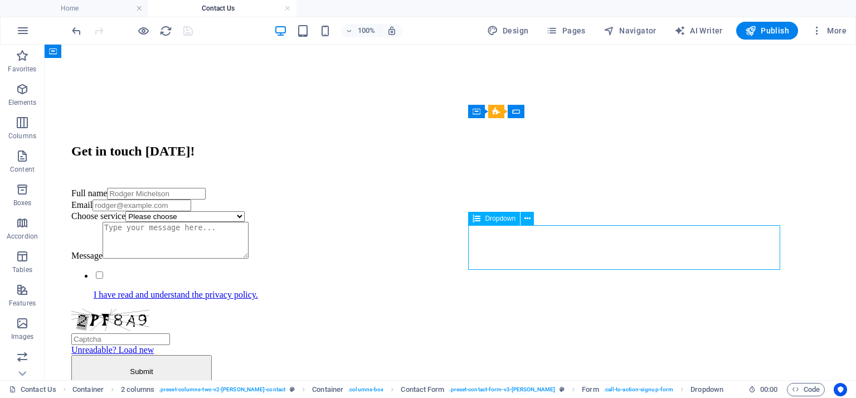
click at [775, 222] on div "Choose service Please choose Birthday Parties Corporate Wedding Street Party Ev…" at bounding box center [450, 216] width 758 height 11
click at [770, 32] on span "Publish" at bounding box center [767, 30] width 44 height 11
